Goal: Check status: Check status

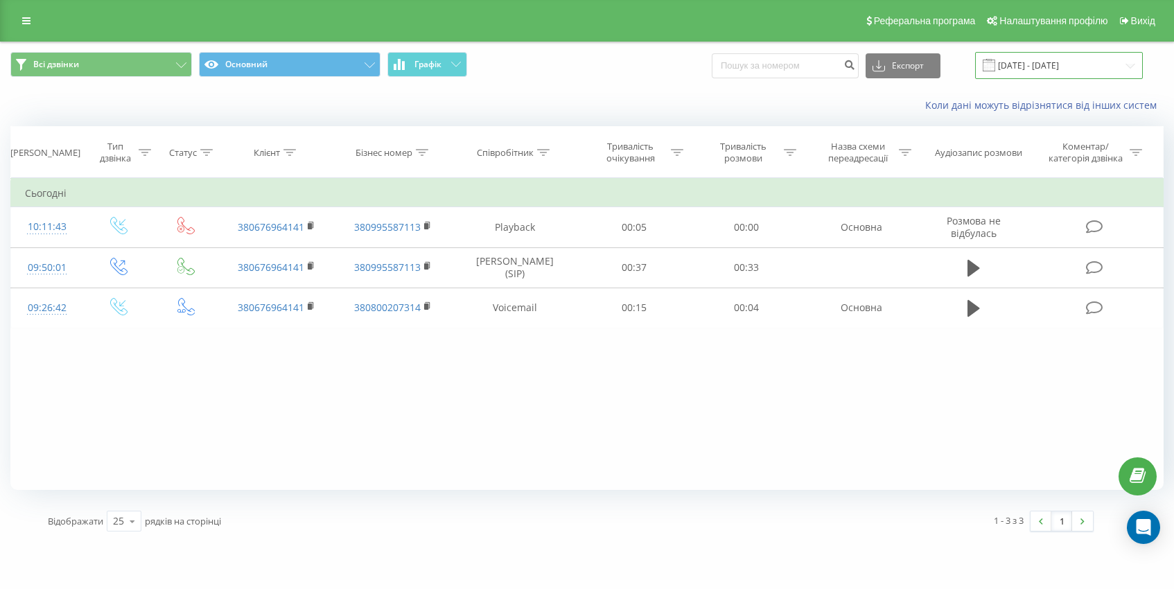
click at [1046, 67] on input "20.09.2025 - 20.09.2025" at bounding box center [1059, 65] width 168 height 27
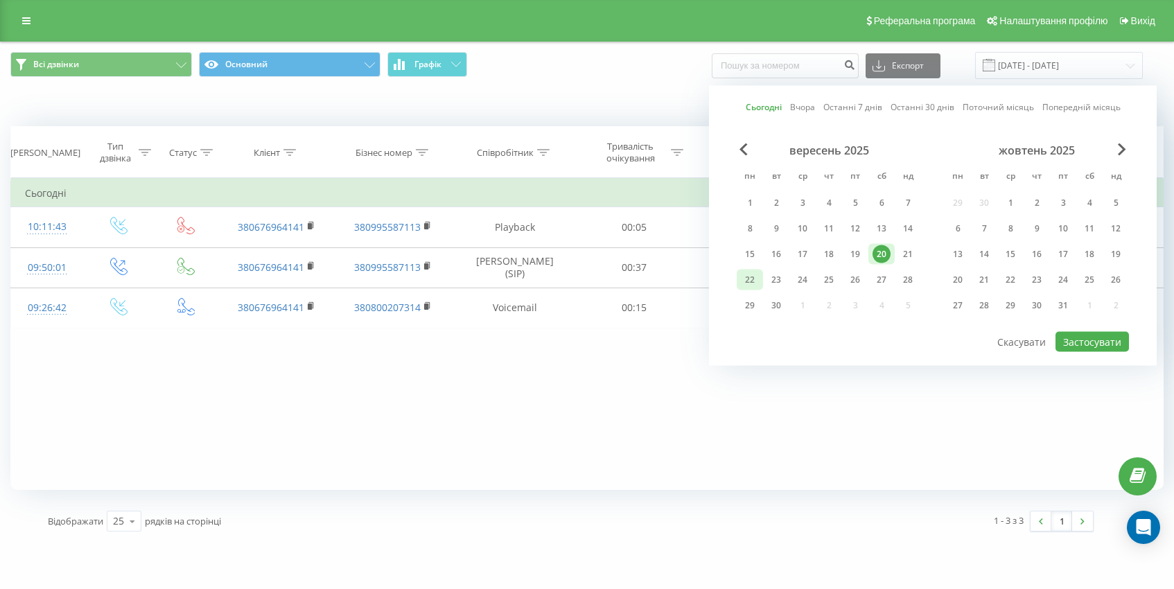
click at [756, 277] on div "22" at bounding box center [750, 280] width 18 height 18
click at [1095, 335] on button "Застосувати" at bounding box center [1092, 342] width 73 height 20
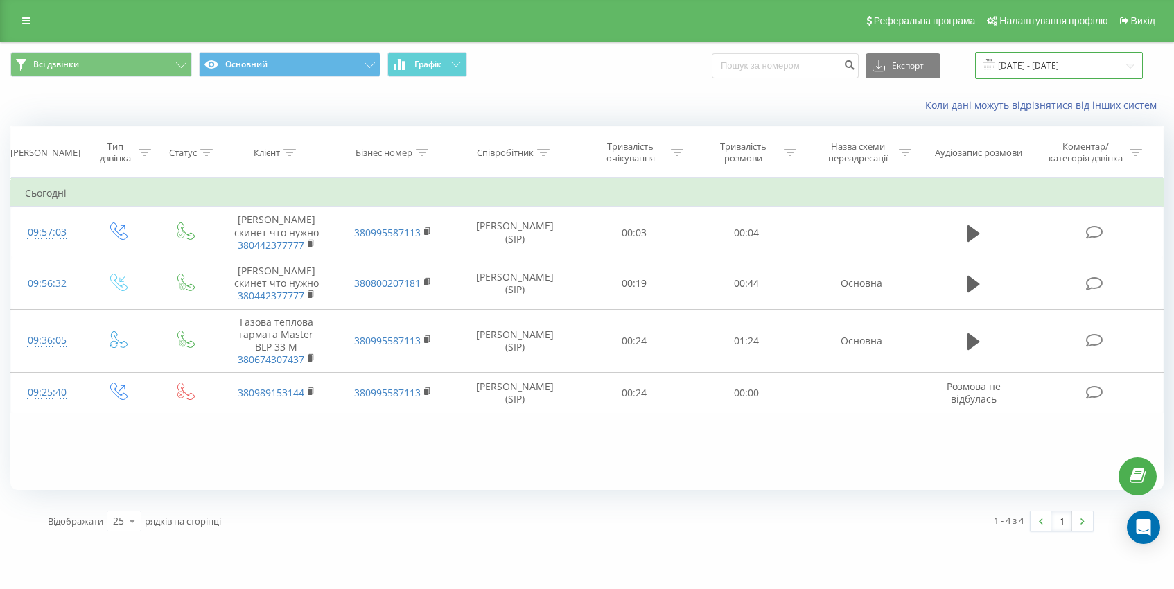
click at [1037, 62] on input "[DATE] - [DATE]" at bounding box center [1059, 65] width 168 height 27
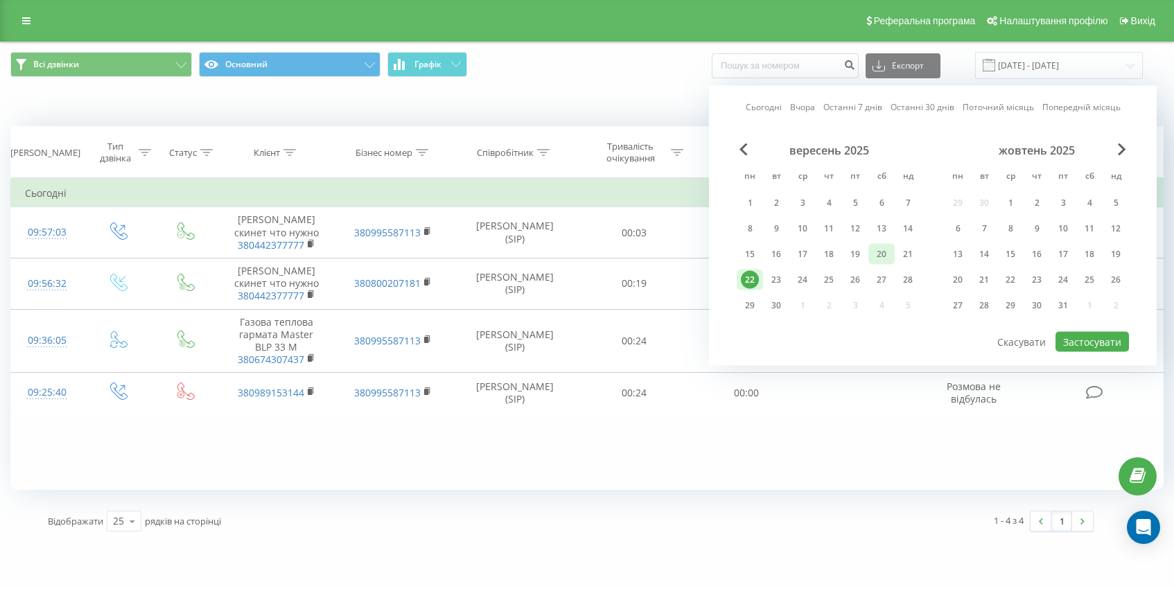
click at [889, 256] on div "20" at bounding box center [882, 254] width 18 height 18
click at [1083, 340] on button "Застосувати" at bounding box center [1092, 342] width 73 height 20
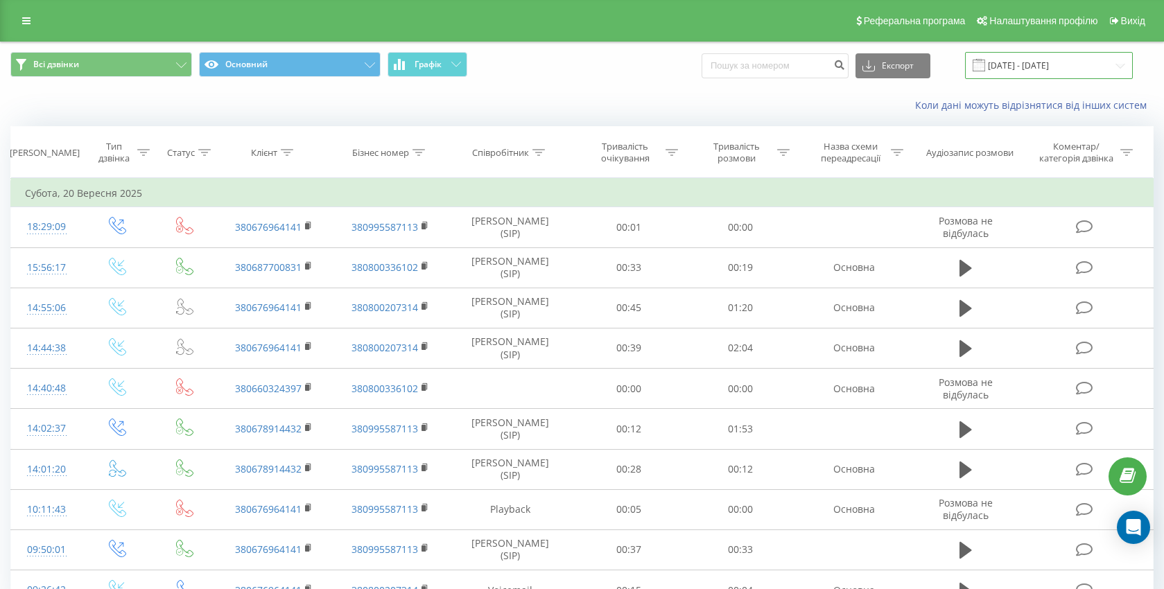
click at [1019, 69] on input "20.09.2025 - 20.09.2025" at bounding box center [1049, 65] width 168 height 27
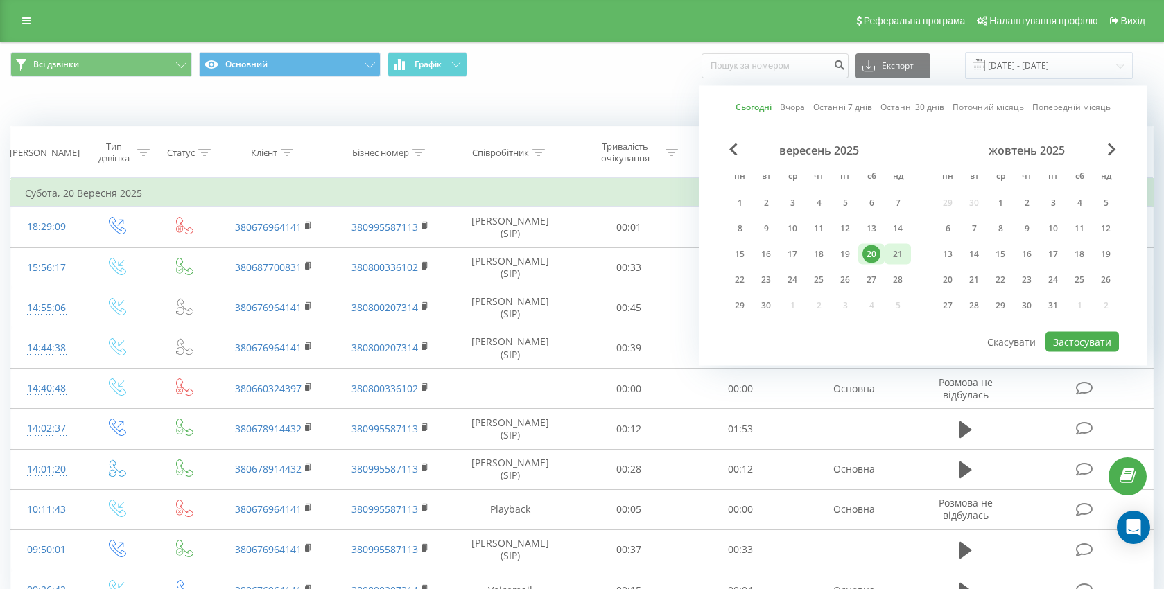
click at [899, 253] on div "21" at bounding box center [898, 254] width 18 height 18
click at [1092, 334] on button "Застосувати" at bounding box center [1081, 342] width 73 height 20
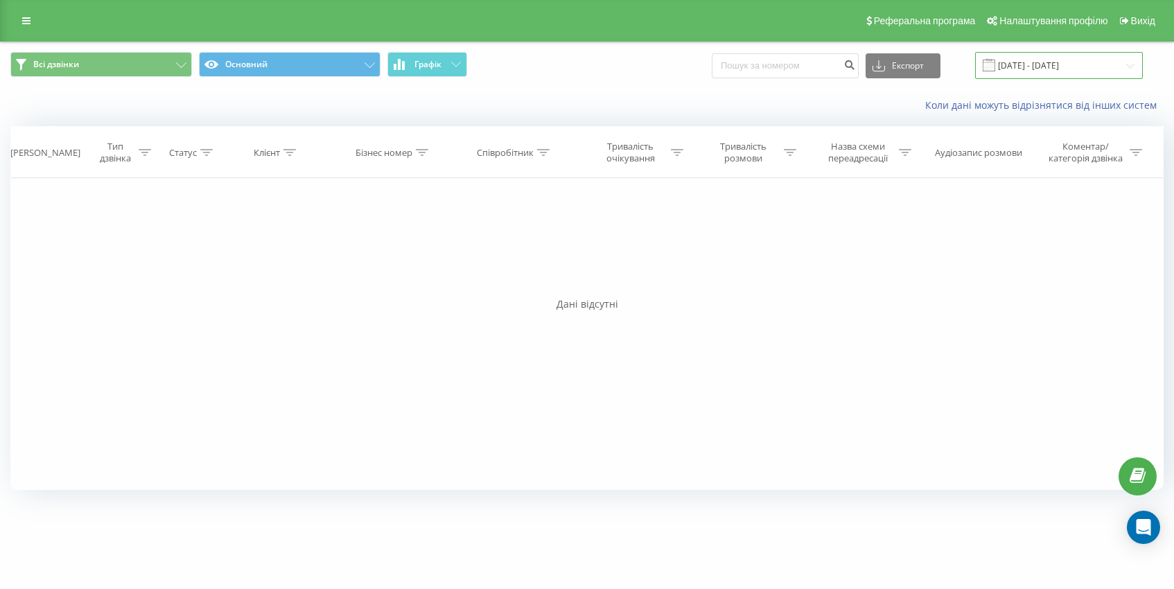
click at [1029, 63] on input "21.09.2025 - 21.09.2025" at bounding box center [1059, 65] width 168 height 27
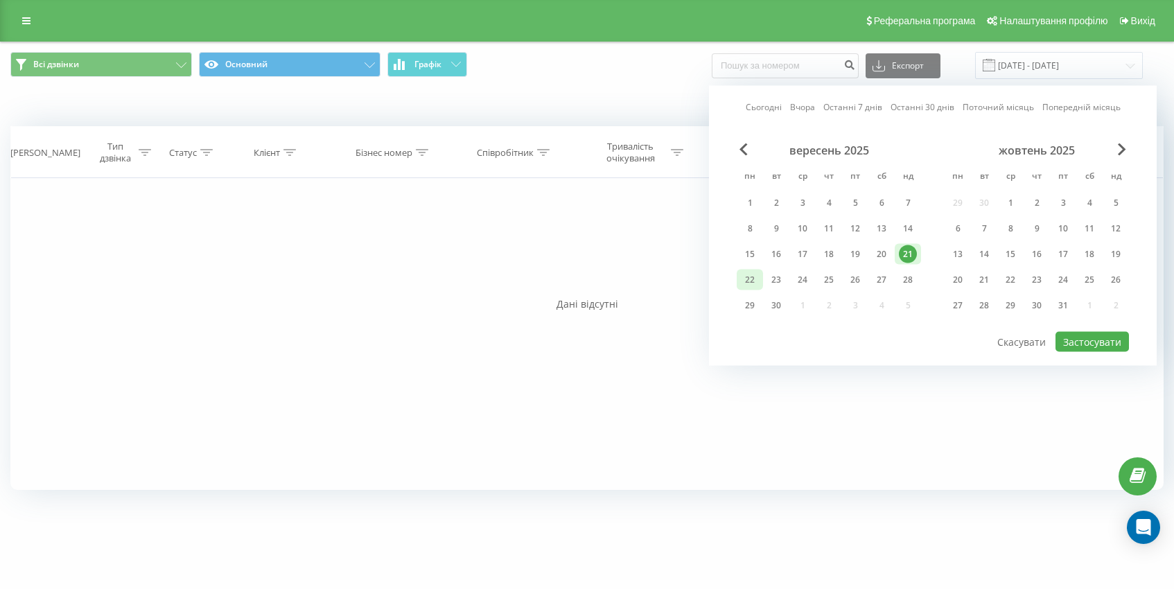
click at [749, 279] on div "22" at bounding box center [750, 280] width 18 height 18
click at [1104, 353] on div "Сьогодні Вчора Останні 7 днів Останні 30 днів Поточний місяць Попередній місяць…" at bounding box center [933, 226] width 448 height 280
click at [1100, 346] on button "Застосувати" at bounding box center [1092, 342] width 73 height 20
type input "[DATE] - [DATE]"
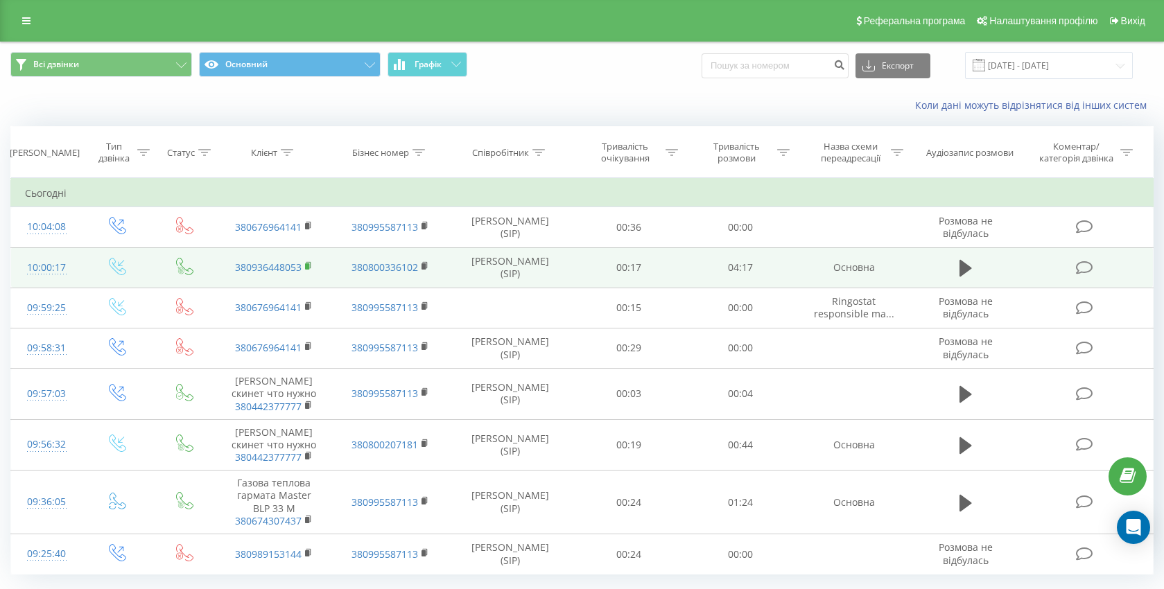
click at [307, 268] on rect at bounding box center [307, 266] width 4 height 6
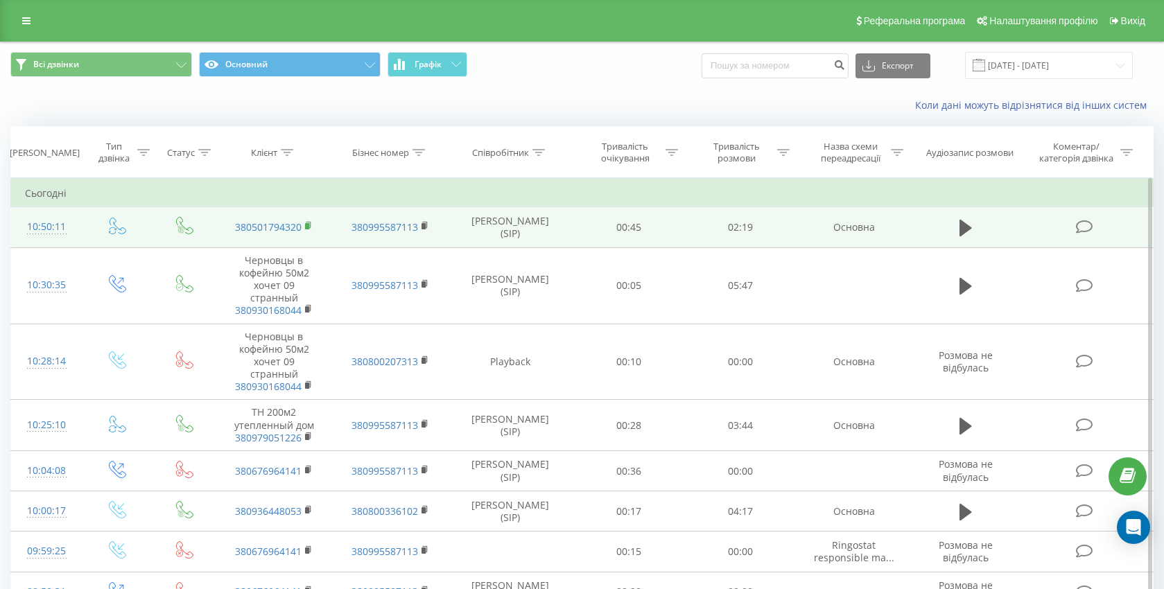
click at [309, 227] on rect at bounding box center [307, 226] width 4 height 6
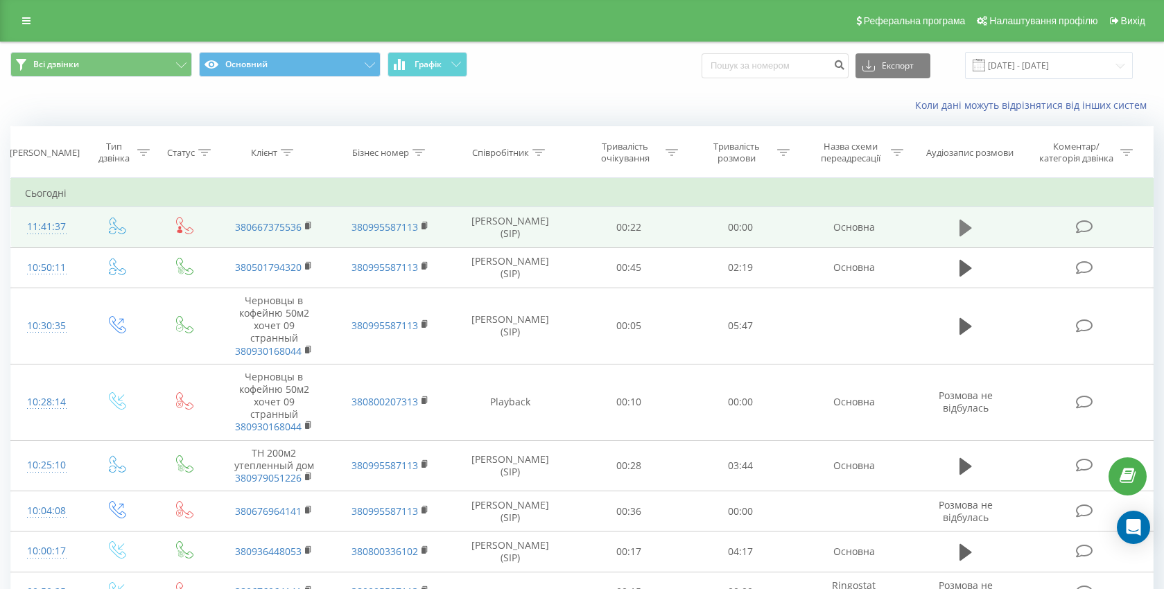
click at [971, 234] on icon at bounding box center [965, 227] width 12 height 19
